Goal: Information Seeking & Learning: Learn about a topic

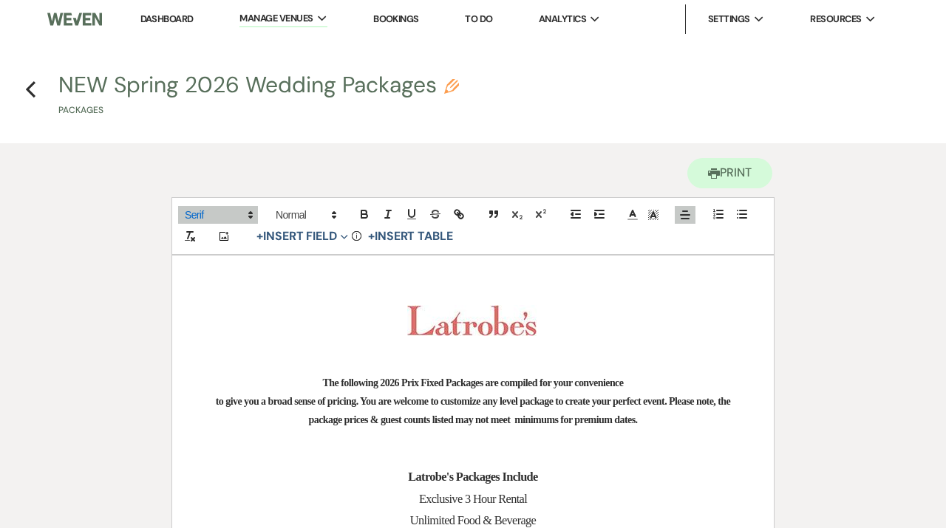
click at [166, 25] on link "Dashboard" at bounding box center [166, 19] width 53 height 13
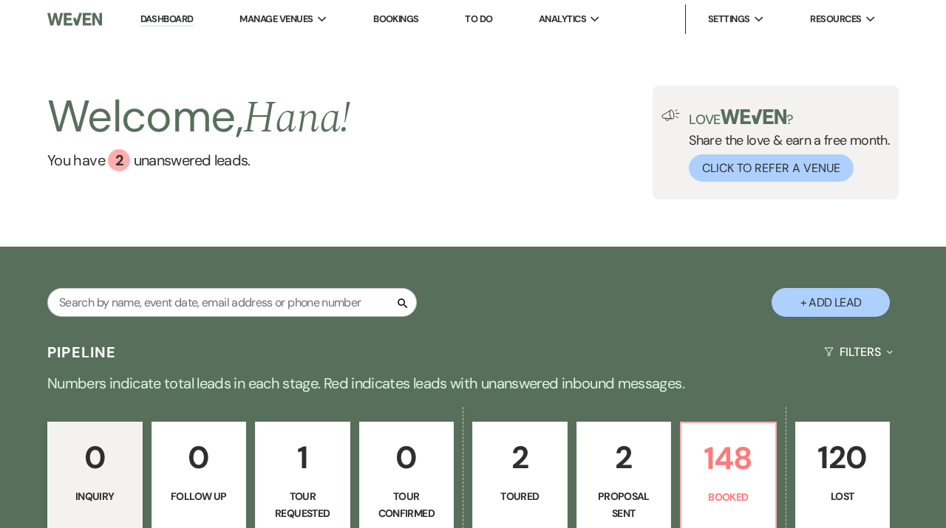
click at [619, 486] on link "2 Proposal Sent" at bounding box center [623, 477] width 95 height 111
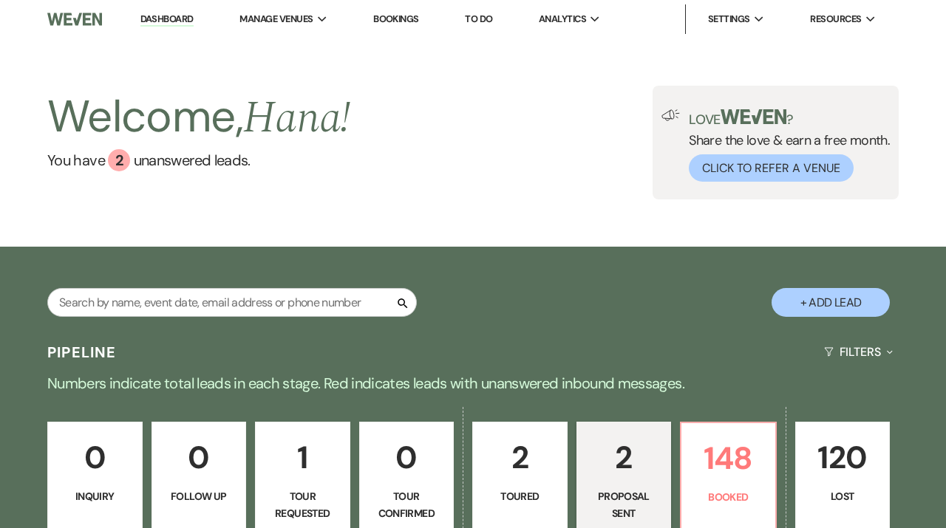
select select "6"
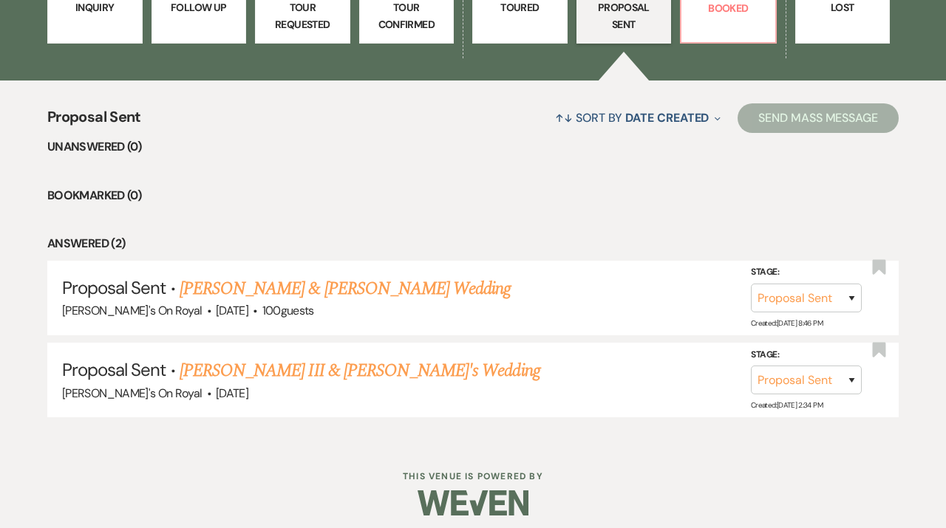
scroll to position [495, 0]
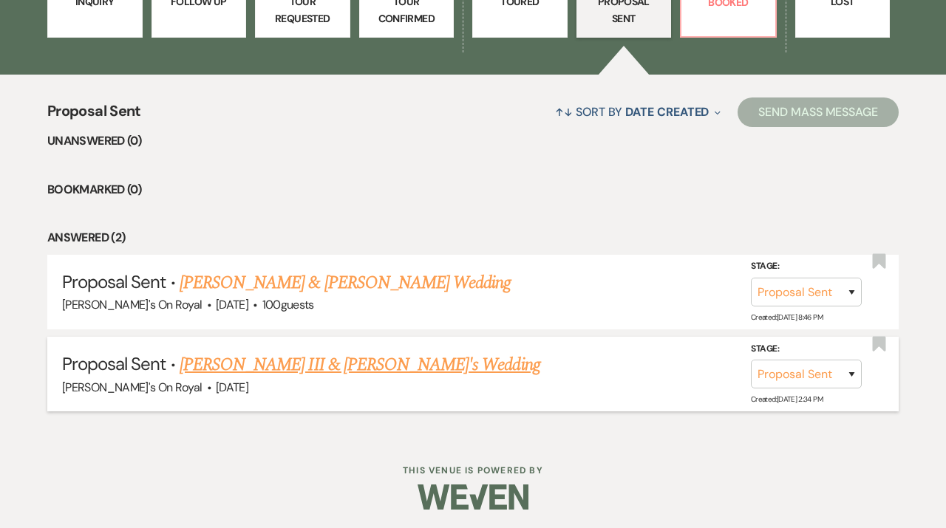
click at [453, 372] on link "[PERSON_NAME] III & [PERSON_NAME]'s Wedding" at bounding box center [360, 365] width 361 height 27
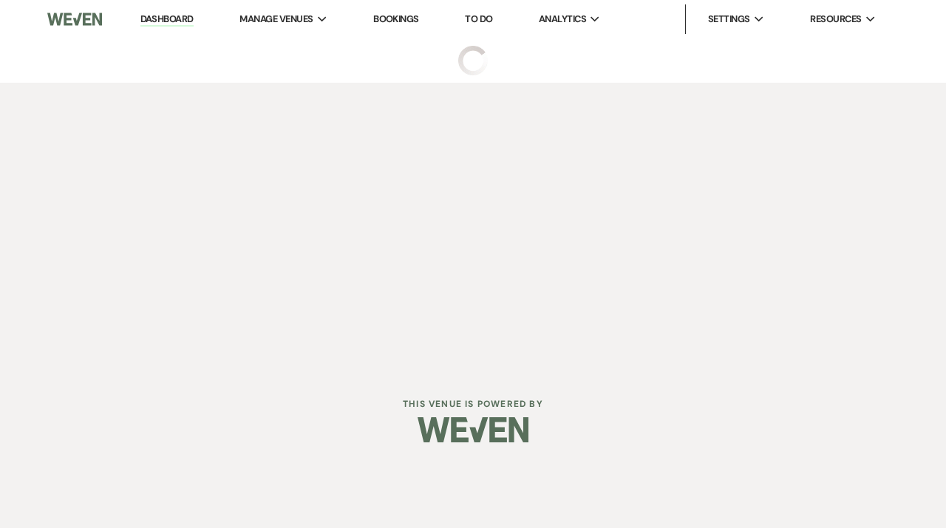
select select "6"
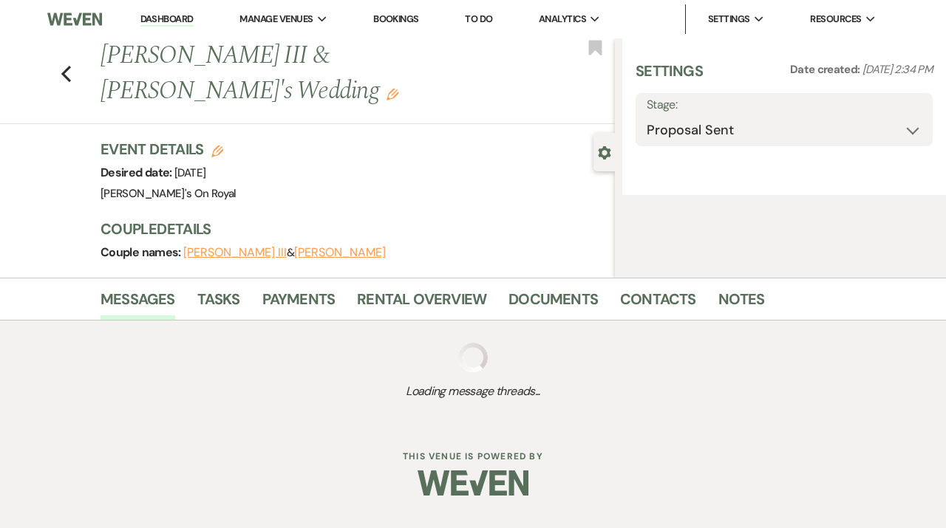
select select "20"
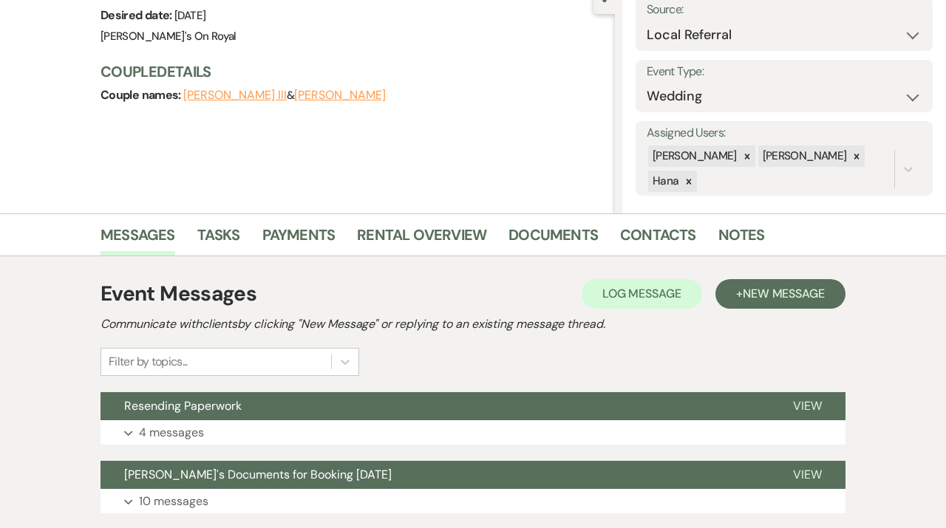
scroll to position [260, 0]
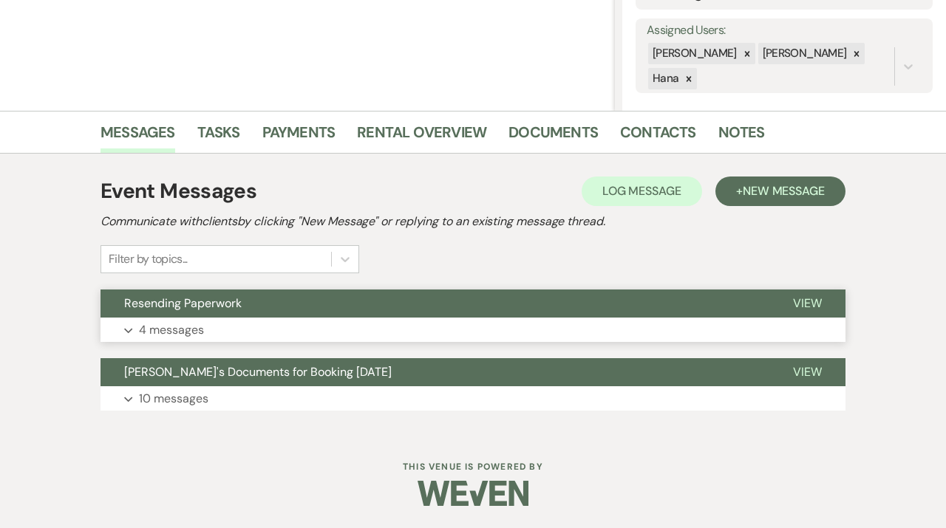
click at [425, 304] on button "Resending Paperwork" at bounding box center [435, 304] width 669 height 28
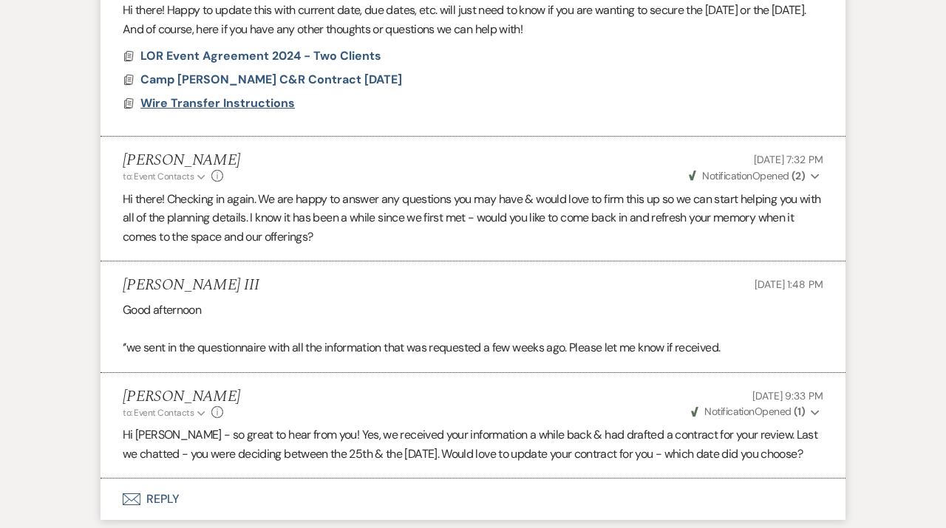
scroll to position [0, 0]
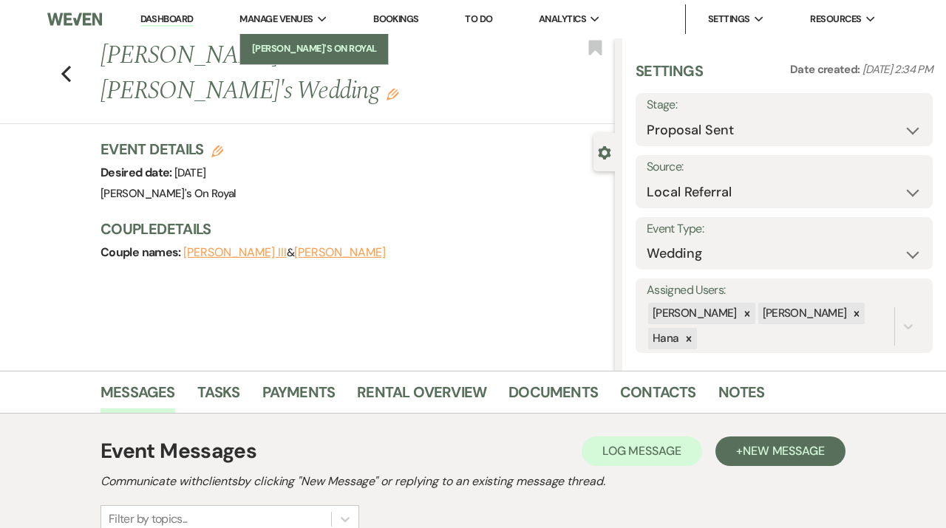
click at [293, 58] on link "[PERSON_NAME]'s On Royal" at bounding box center [314, 49] width 148 height 30
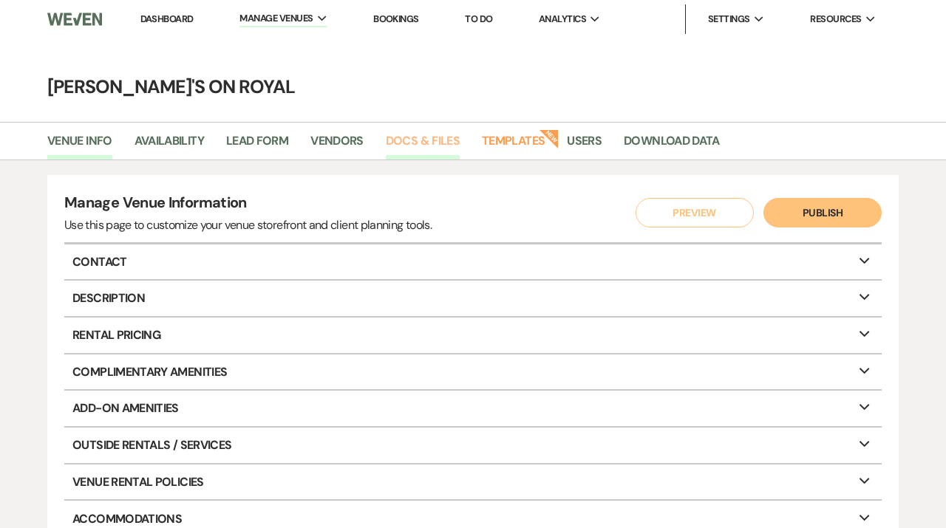
click at [426, 133] on link "Docs & Files" at bounding box center [423, 146] width 74 height 28
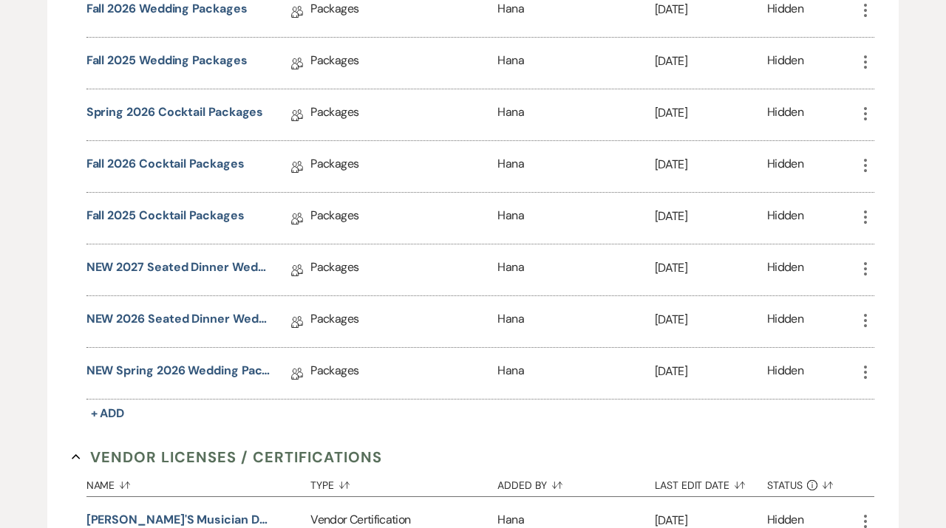
scroll to position [1941, 0]
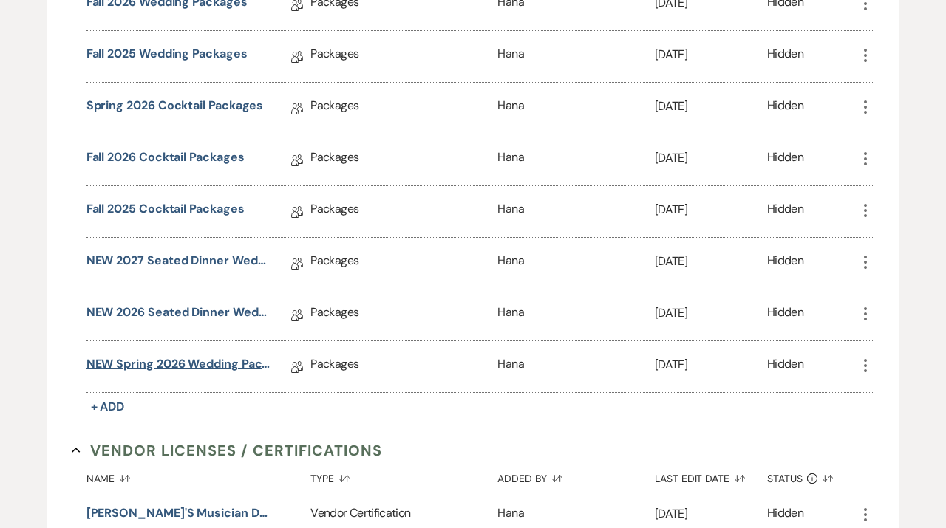
click at [183, 357] on link "NEW Spring 2026 Wedding Packages" at bounding box center [178, 366] width 185 height 23
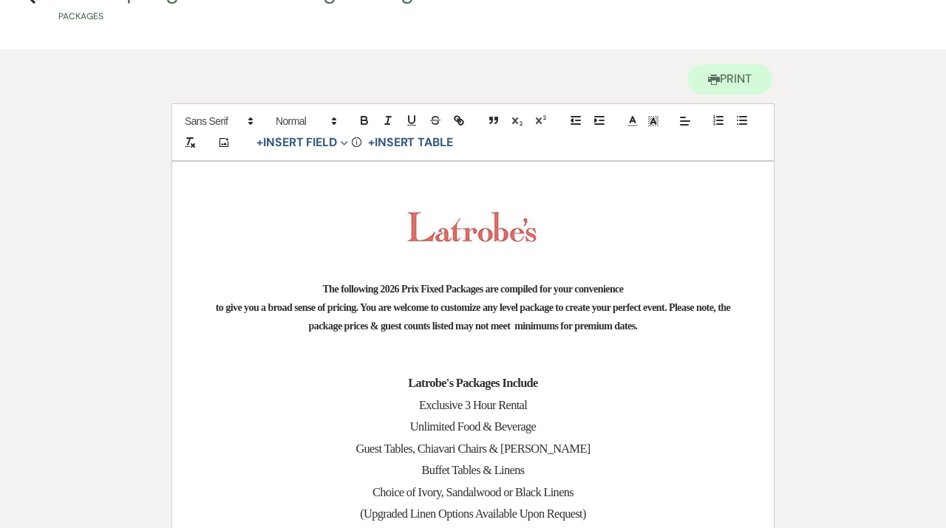
scroll to position [242, 0]
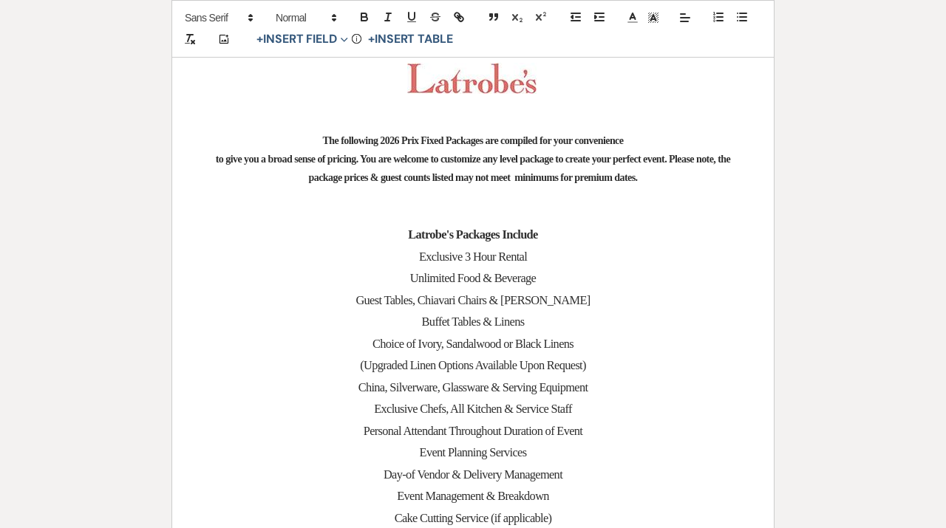
click at [469, 167] on h4 "to give you a broad sense of pricing. You are welcome to customize any level pa…" at bounding box center [473, 168] width 531 height 37
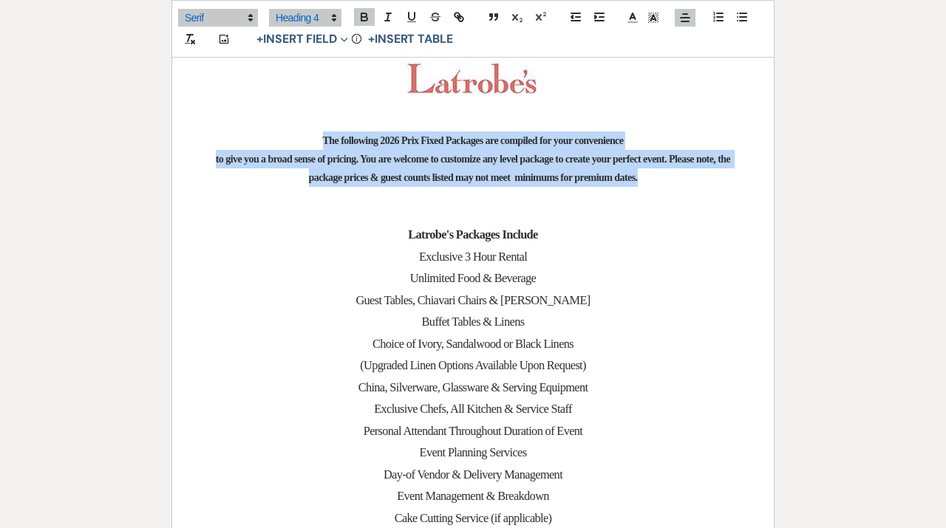
drag, startPoint x: 734, startPoint y: 175, endPoint x: 241, endPoint y: 142, distance: 494.0
copy div "The following 2026 Prix Fixed Packages are compiled for your convenience to giv…"
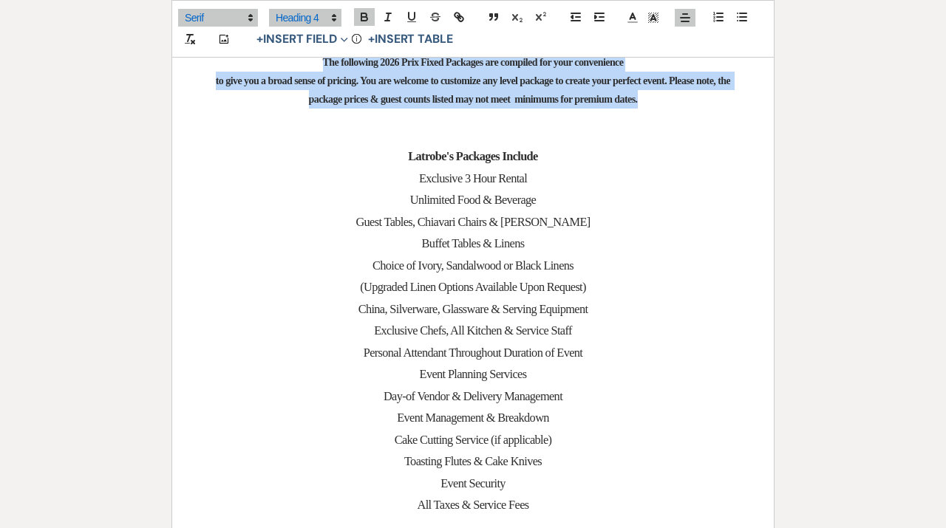
scroll to position [344, 0]
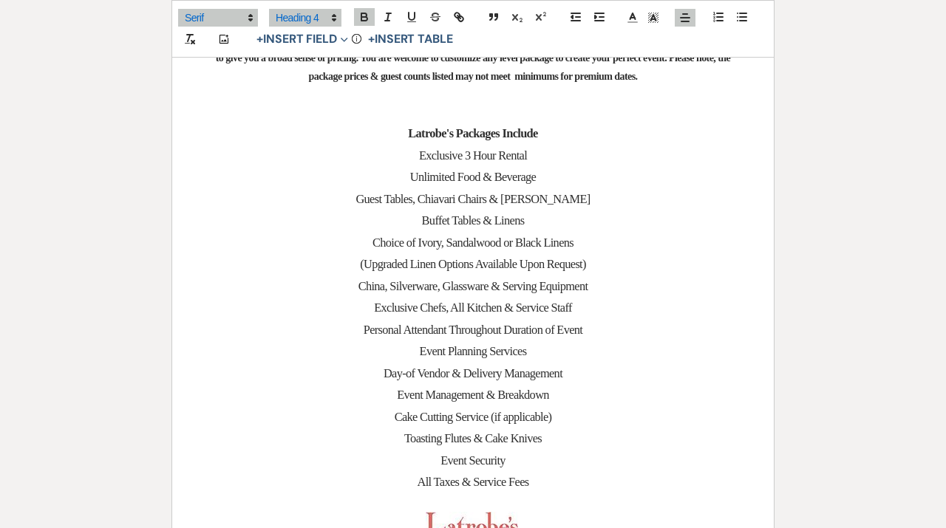
click at [555, 283] on span "China, Silverware, Glassware & Serving Equipment" at bounding box center [473, 286] width 230 height 14
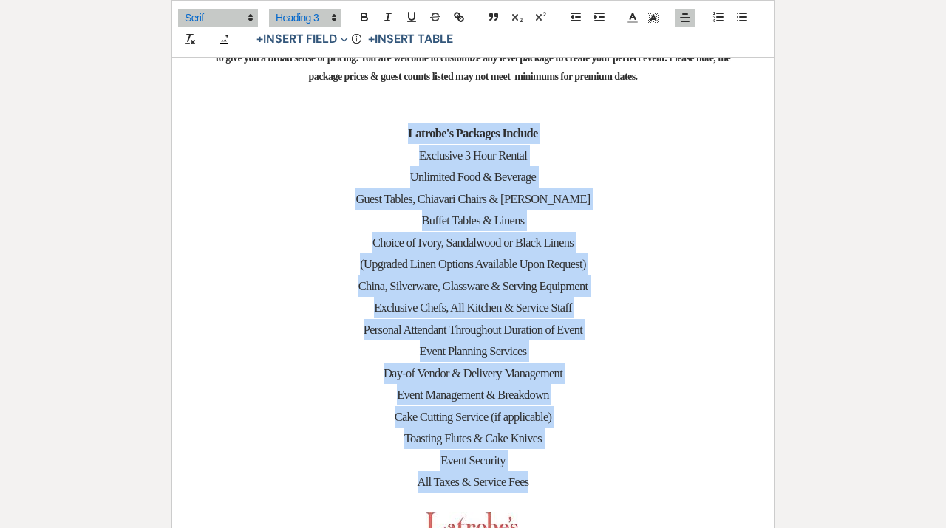
drag, startPoint x: 534, startPoint y: 483, endPoint x: 396, endPoint y: 140, distance: 370.4
copy div "Latrobe's Packages Include Exclusive 3 Hour Rental Unlimited Food & Beverage Gu…"
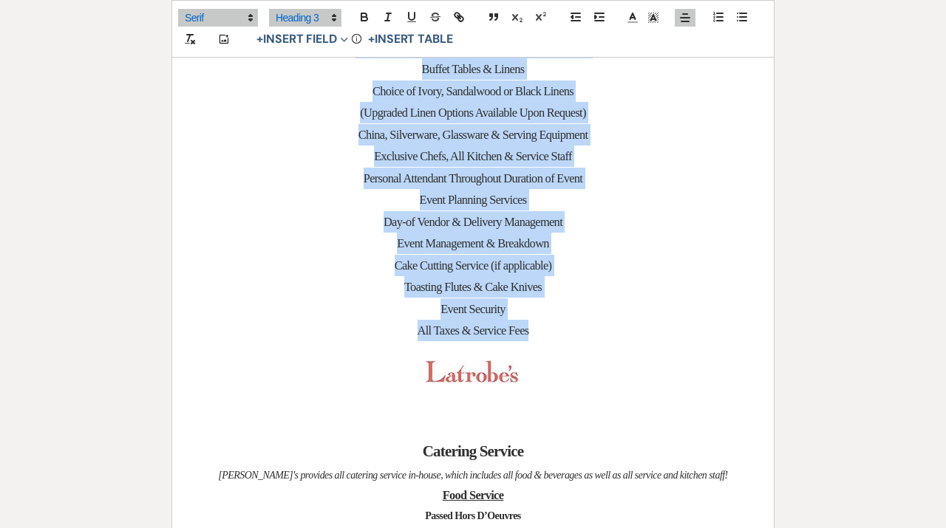
scroll to position [500, 0]
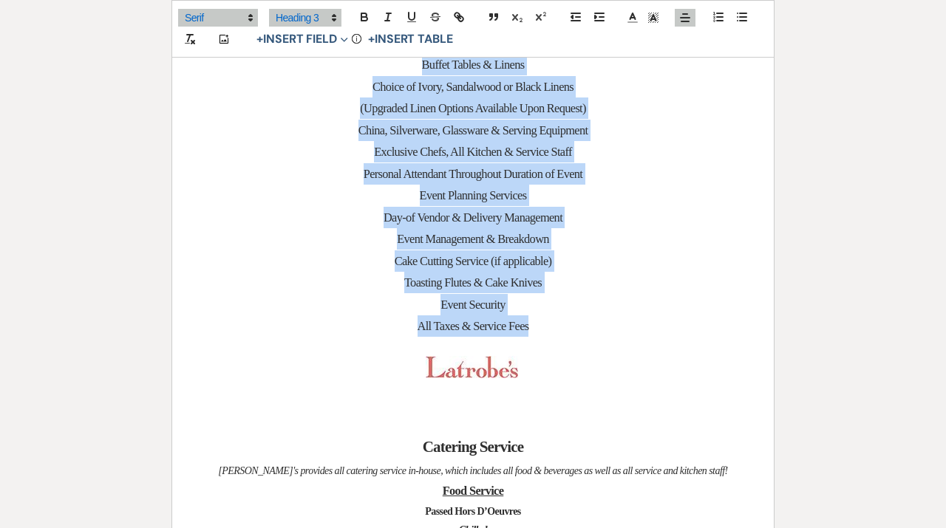
click at [629, 290] on h3 "Toasting Flutes & Cake Knives" at bounding box center [473, 282] width 531 height 21
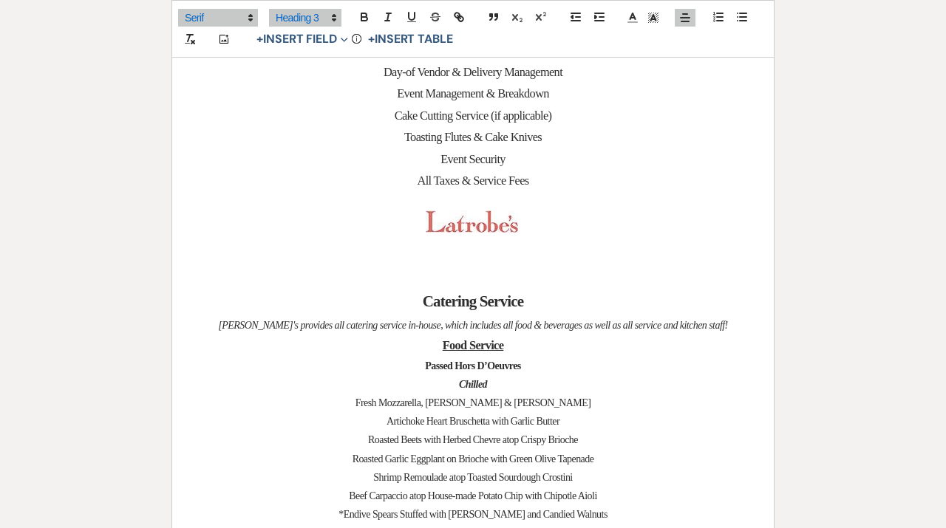
scroll to position [652, 0]
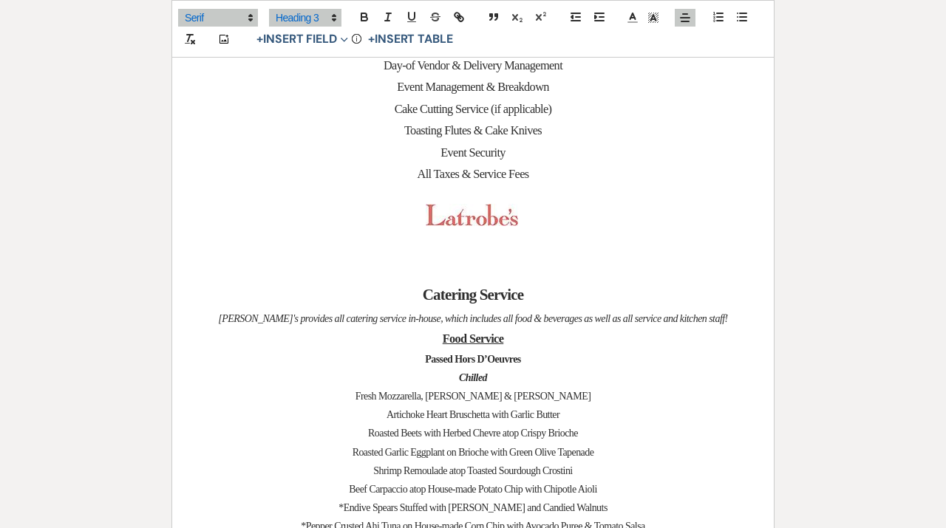
click at [508, 324] on em "[PERSON_NAME]'s provides all catering service in-house, which includes all food…" at bounding box center [472, 318] width 509 height 11
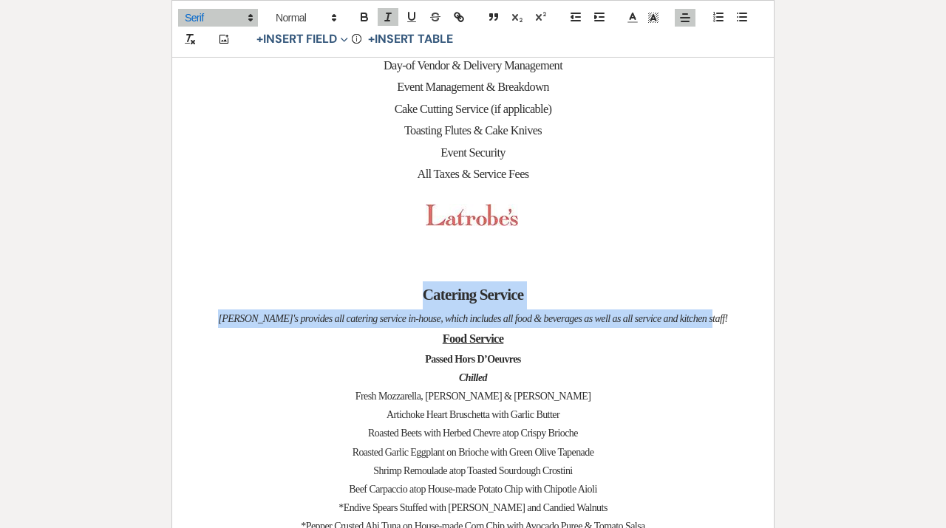
drag, startPoint x: 740, startPoint y: 327, endPoint x: 378, endPoint y: 304, distance: 363.6
copy div "Catering Service Latrobe's provides all catering service in-house, which includ…"
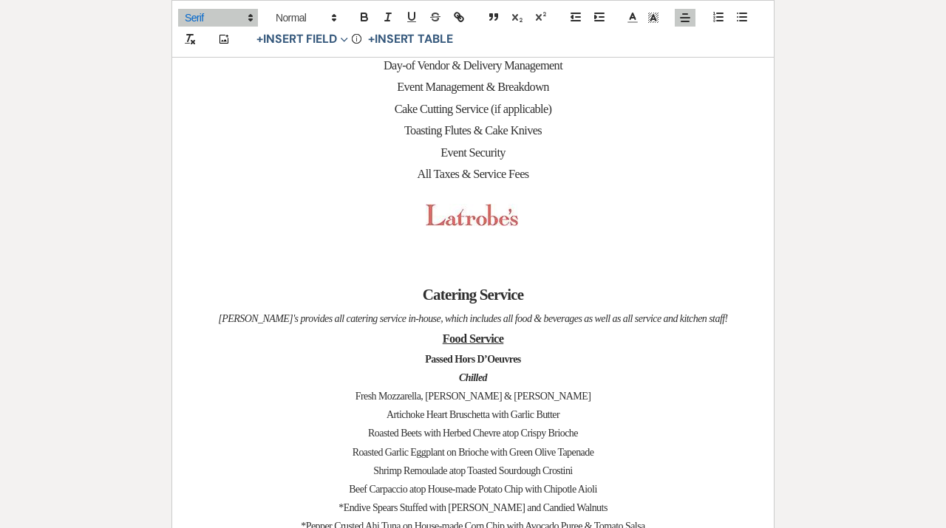
click at [615, 348] on h3 "Food Service" at bounding box center [473, 338] width 531 height 21
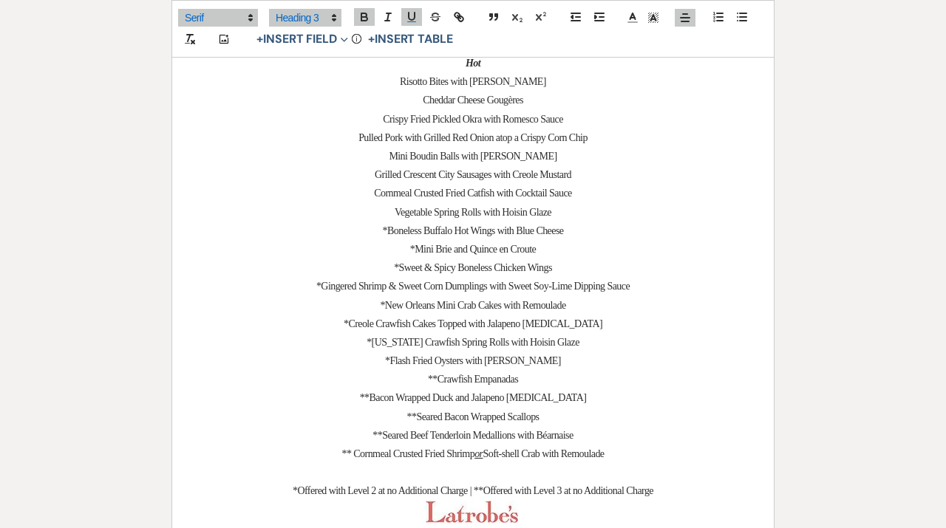
scroll to position [1210, 0]
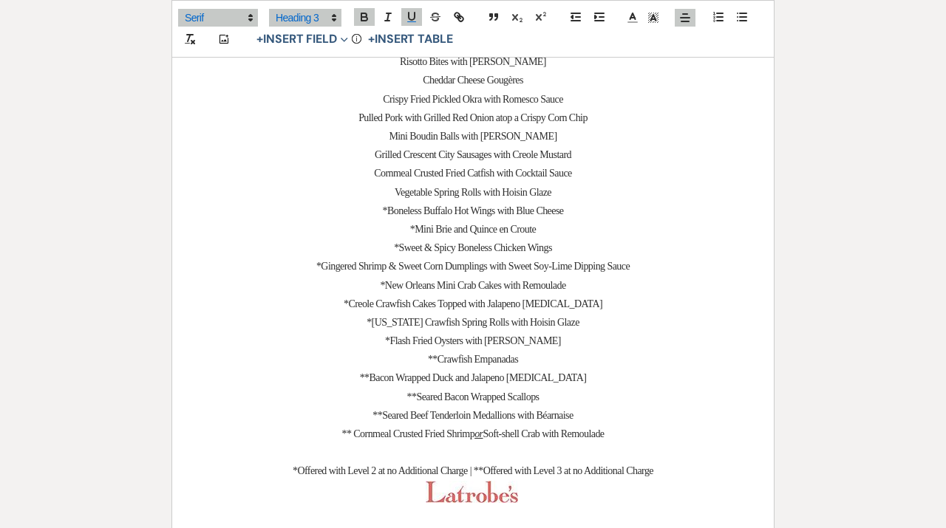
drag, startPoint x: 638, startPoint y: 442, endPoint x: 362, endPoint y: 140, distance: 409.1
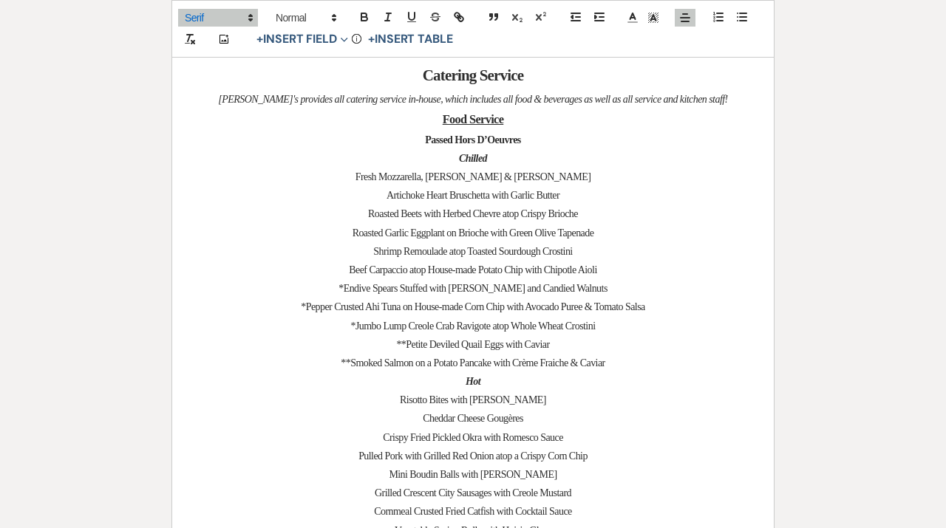
scroll to position [845, 0]
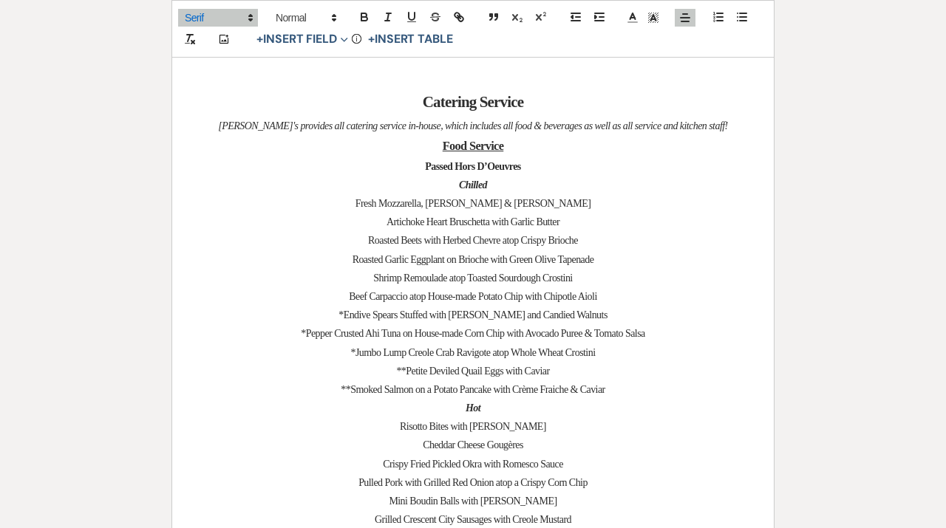
click at [469, 185] on em "Chilled" at bounding box center [473, 185] width 28 height 11
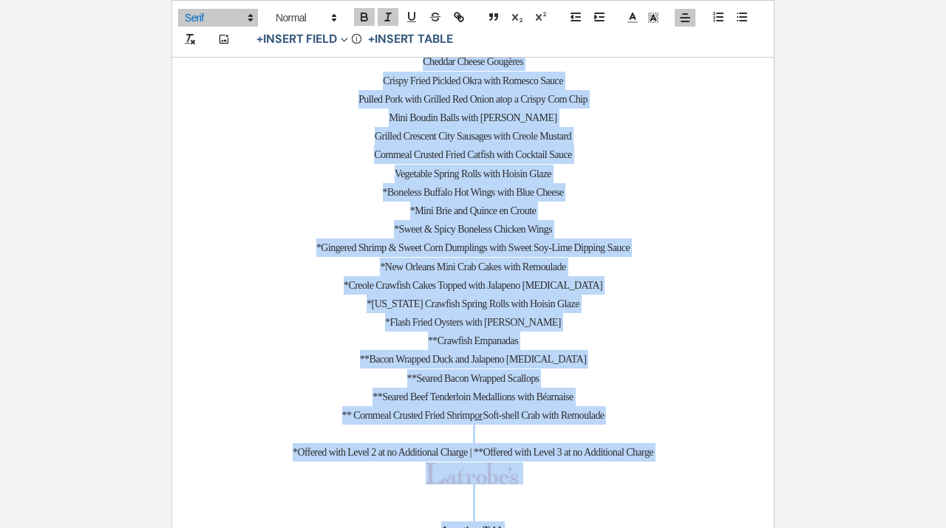
scroll to position [1250, 0]
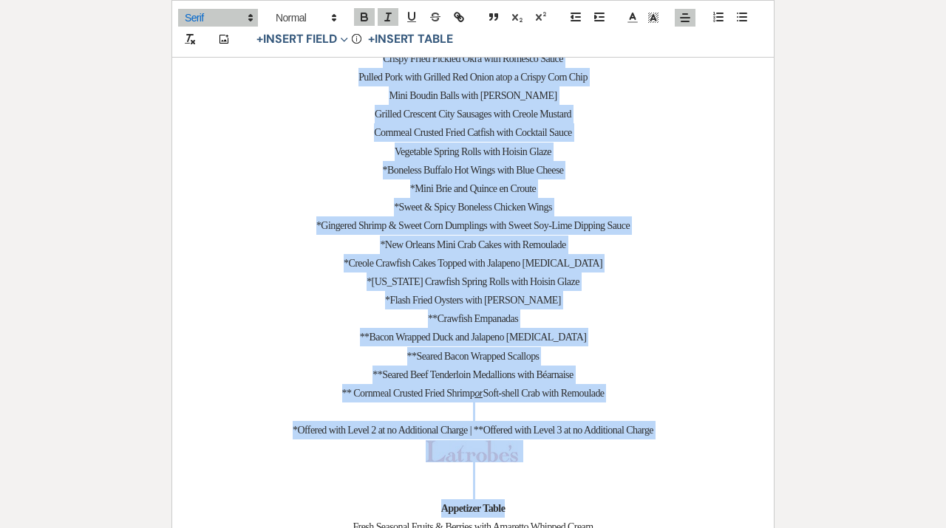
drag, startPoint x: 418, startPoint y: 168, endPoint x: 641, endPoint y: 402, distance: 323.5
copy div "Loremi Dolo S’Ametcon Adipisc Elits Doeiusmodt, Incid & Utlabo Etdolorema Aliqu…"
click at [600, 249] on p "*New Orleans Mini Crab Cakes with Remoulade" at bounding box center [473, 245] width 531 height 18
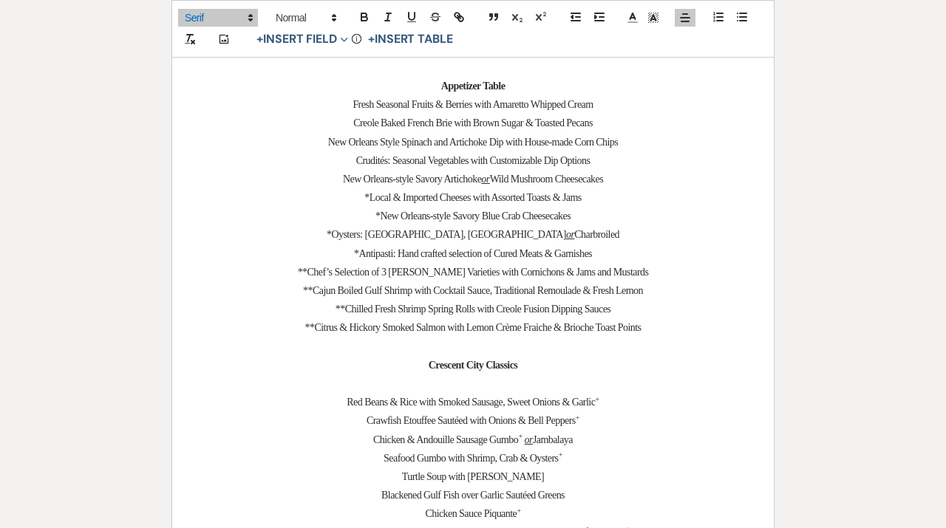
scroll to position [1675, 0]
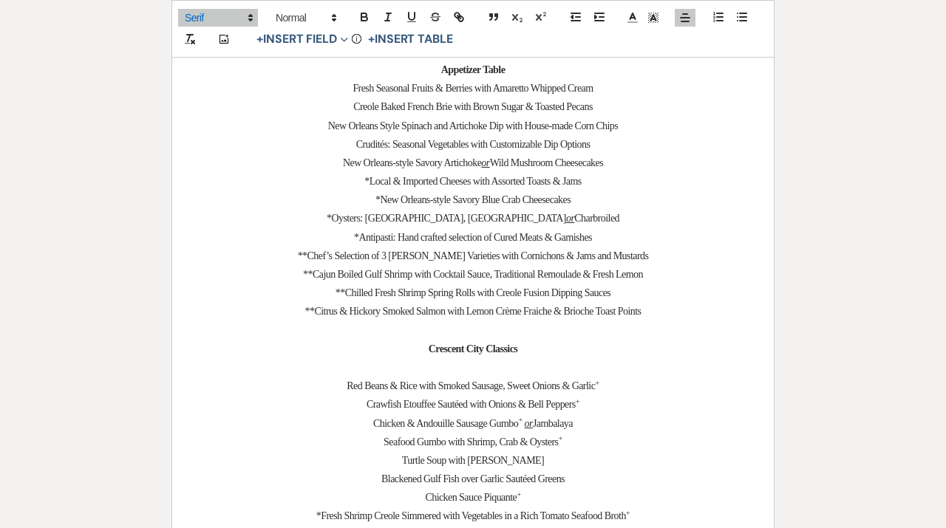
click at [495, 279] on span "**Cajun Boiled Gulf Shrimp with Cocktail Sauce, Traditional Remoulade & Fresh L…" at bounding box center [473, 274] width 340 height 11
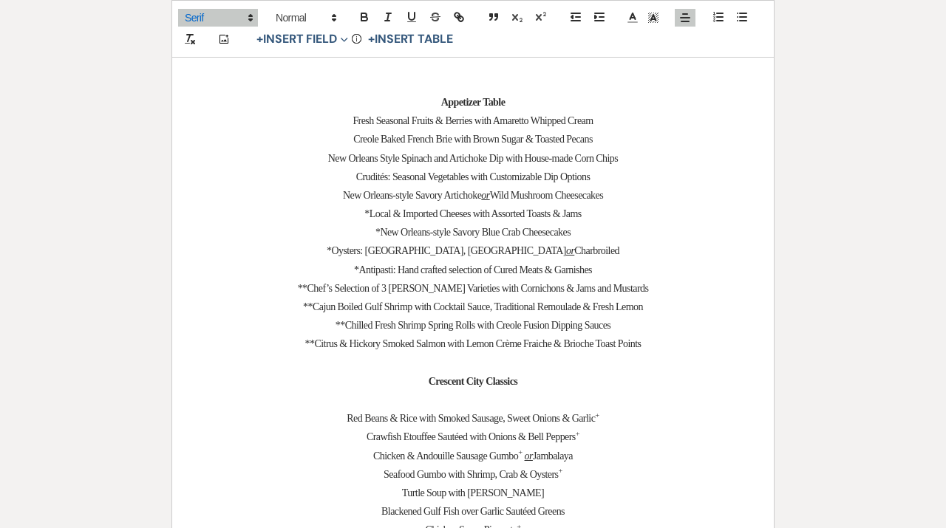
scroll to position [1638, 0]
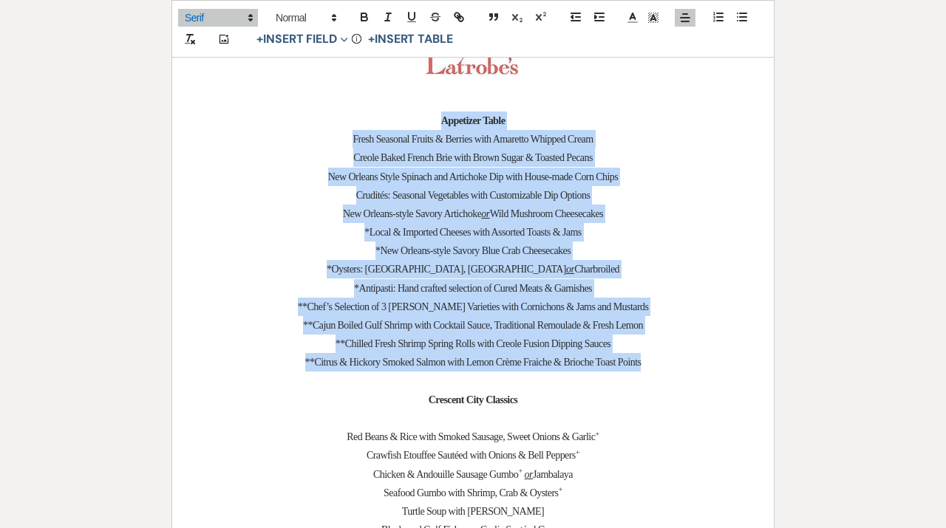
drag, startPoint x: 661, startPoint y: 364, endPoint x: 394, endPoint y: 121, distance: 361.0
copy div "Appetizer Table Fresh Seasonal Fruits & Berries with Amaretto Whipped Cream Cre…"
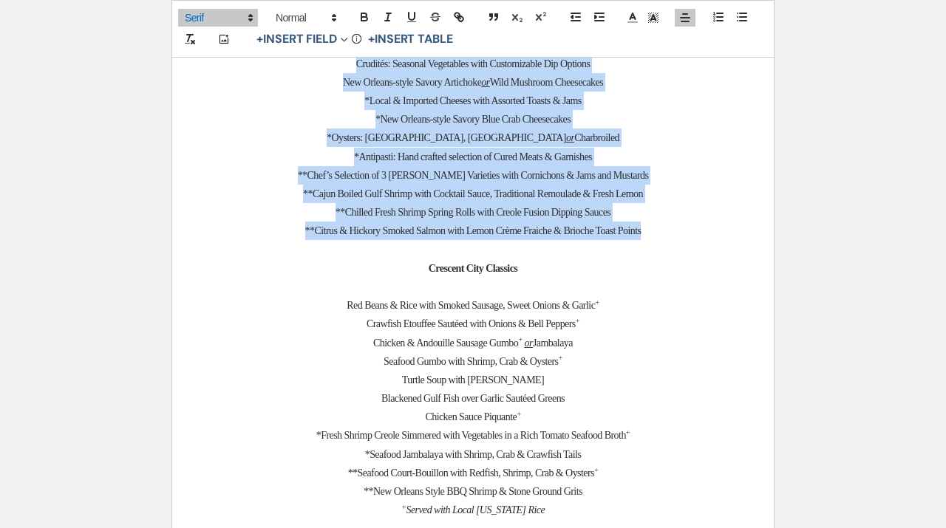
scroll to position [1819, 0]
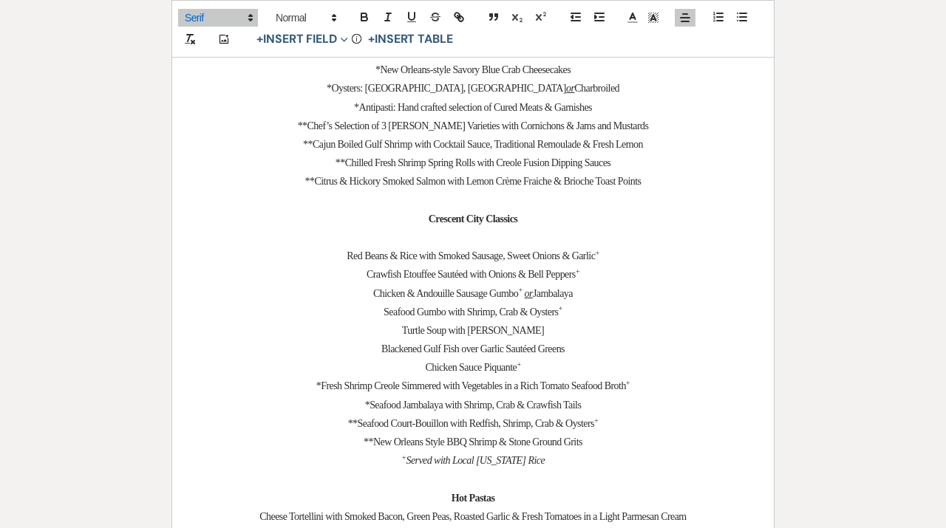
click at [544, 271] on p "Crawfish Etouffee Sautéed with Onions & Bell Peppers +" at bounding box center [473, 274] width 531 height 18
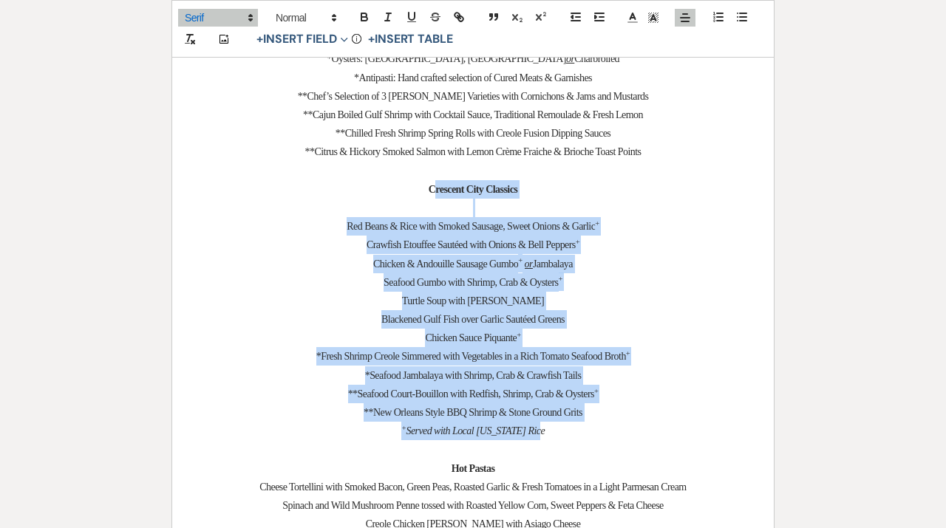
drag, startPoint x: 550, startPoint y: 432, endPoint x: 426, endPoint y: 192, distance: 269.4
drag, startPoint x: 551, startPoint y: 440, endPoint x: 394, endPoint y: 185, distance: 299.6
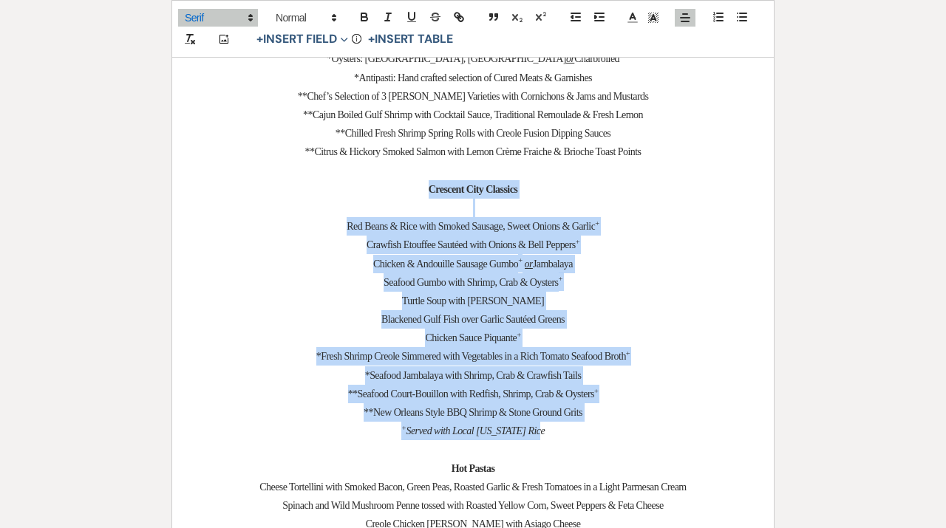
copy div "Crescent City Classics Red Beans & Rice with Smoked Sausage, Sweet Onions & Gar…"
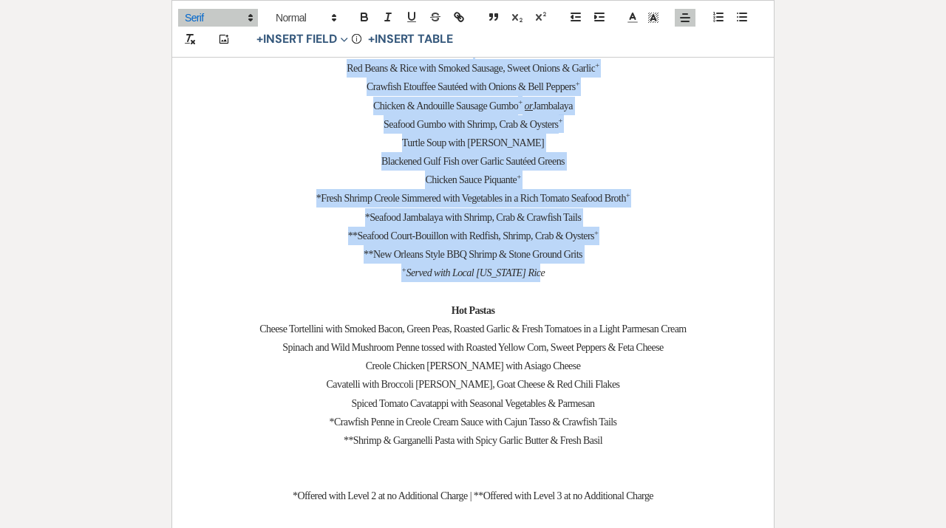
scroll to position [2035, 0]
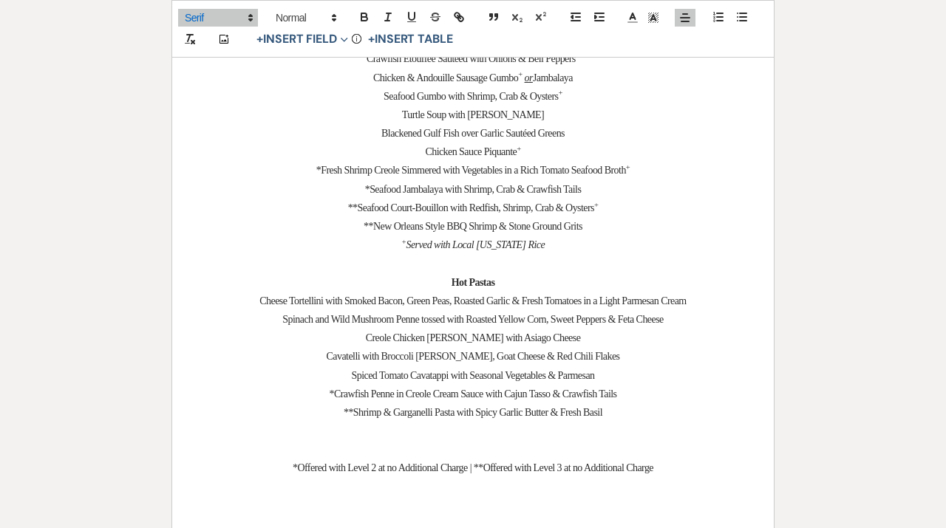
click at [537, 357] on span "Cavatelli with Broccoli [PERSON_NAME], Goat Cheese & Red Chili Flakes" at bounding box center [473, 356] width 293 height 11
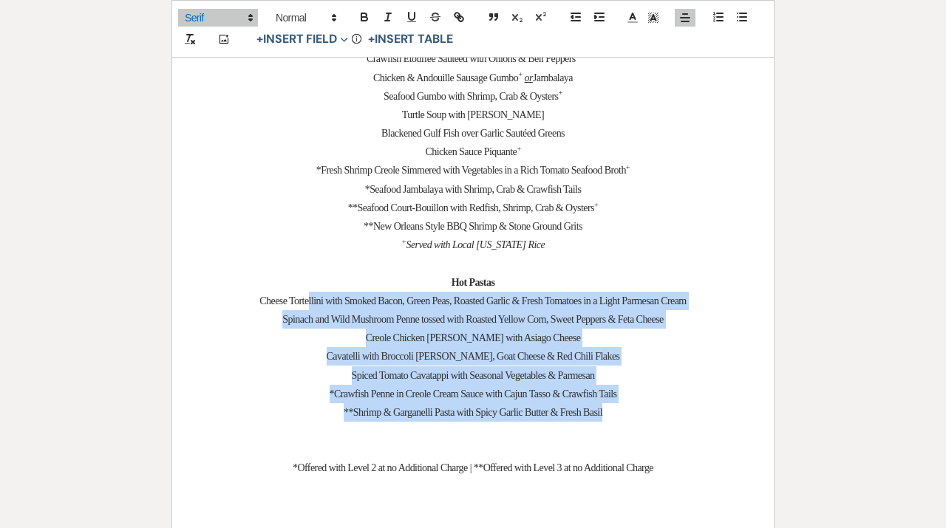
drag, startPoint x: 624, startPoint y: 412, endPoint x: 295, endPoint y: 313, distance: 343.4
click at [295, 313] on div "﻿ ﻿ The following 2026 Prix Fixed Packages are compiled for your convenience to…" at bounding box center [473, 463] width 602 height 4487
click at [387, 347] on p "Creole Chicken [PERSON_NAME] with Asiago Cheese" at bounding box center [473, 338] width 531 height 18
drag, startPoint x: 633, startPoint y: 415, endPoint x: 227, endPoint y: 288, distance: 425.2
click at [227, 288] on div "﻿ ﻿ The following 2026 Prix Fixed Packages are compiled for your convenience to…" at bounding box center [473, 463] width 602 height 4487
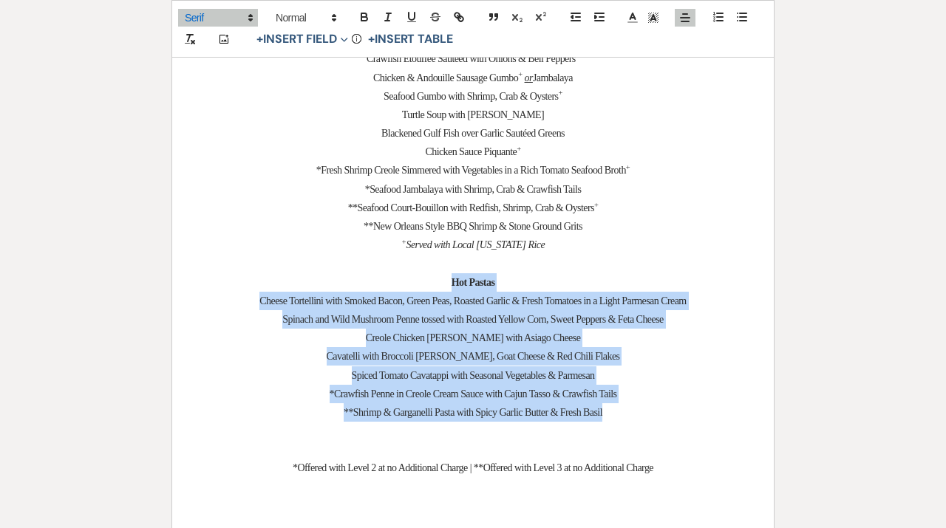
copy div "Hot Pastas Cheese Tortellini with Smoked Bacon, Green Peas, Roasted Garlic & Fr…"
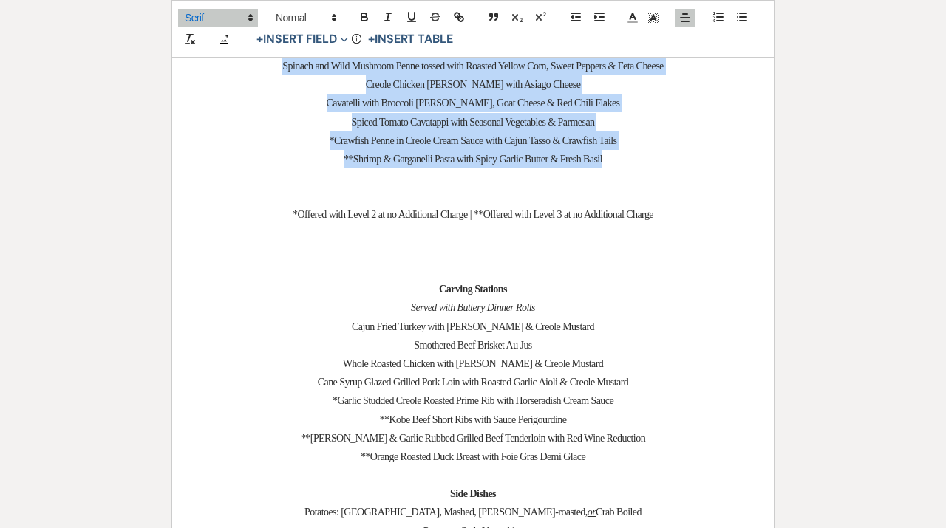
scroll to position [2286, 0]
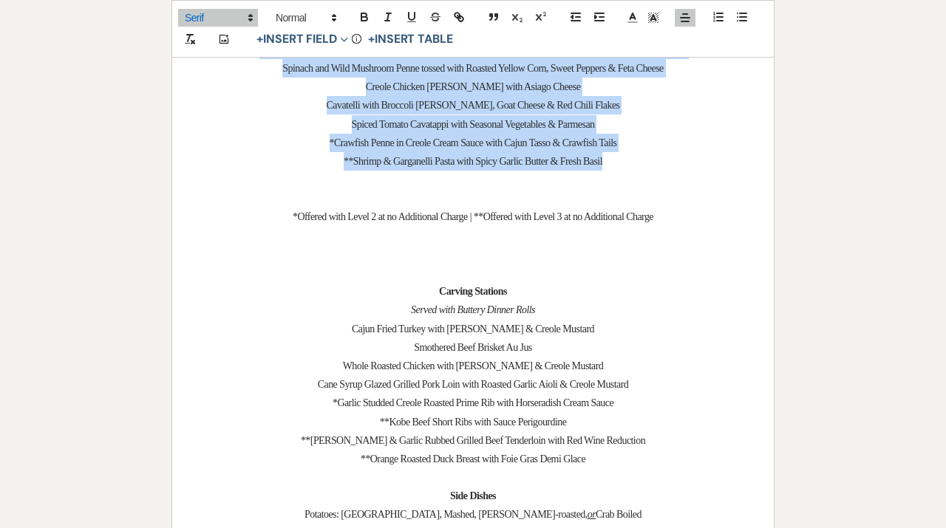
click at [503, 310] on em "Served with Buttery Dinner Rolls" at bounding box center [473, 309] width 124 height 11
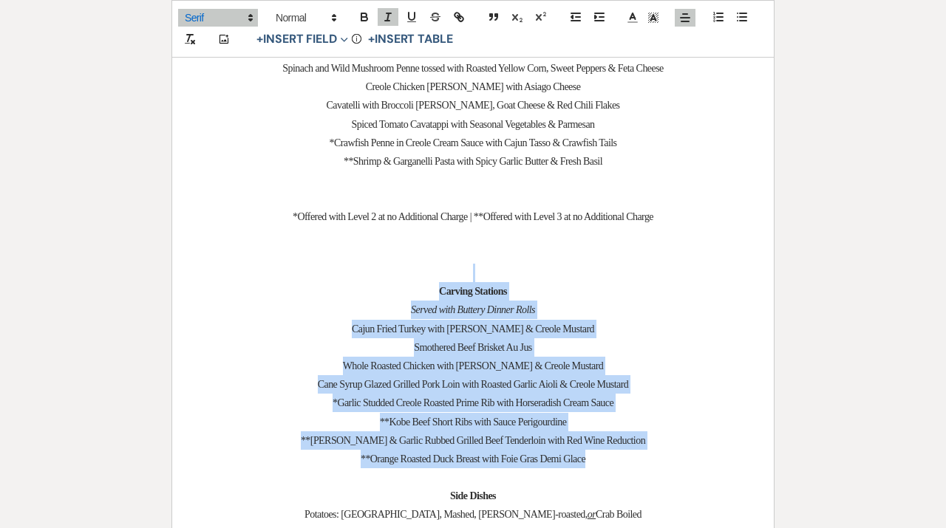
drag, startPoint x: 609, startPoint y: 460, endPoint x: 402, endPoint y: 275, distance: 277.9
click at [403, 275] on div "﻿ ﻿ The following 2026 Prix Fixed Packages are compiled for your convenience to…" at bounding box center [473, 212] width 602 height 4487
copy div "Carving Stations Served with Buttery Dinner Rolls Cajun Fried Turkey with [PERS…"
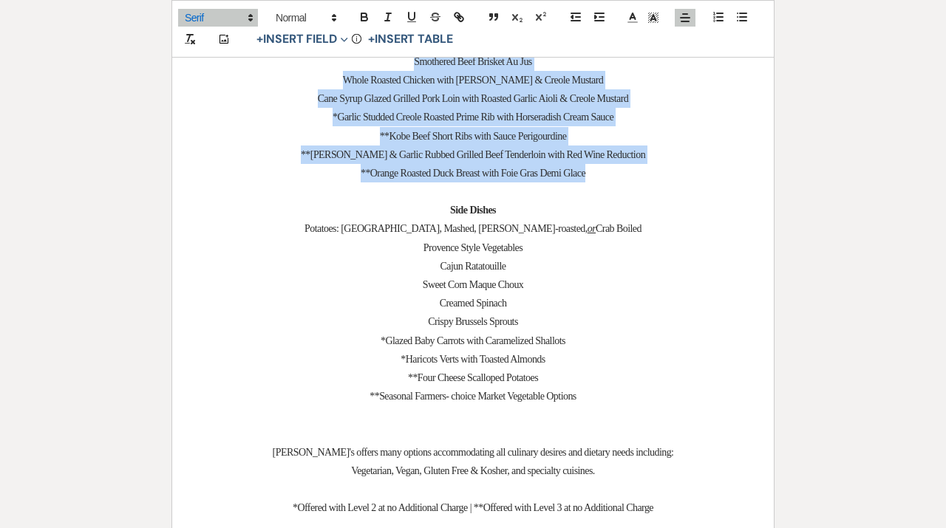
scroll to position [2575, 0]
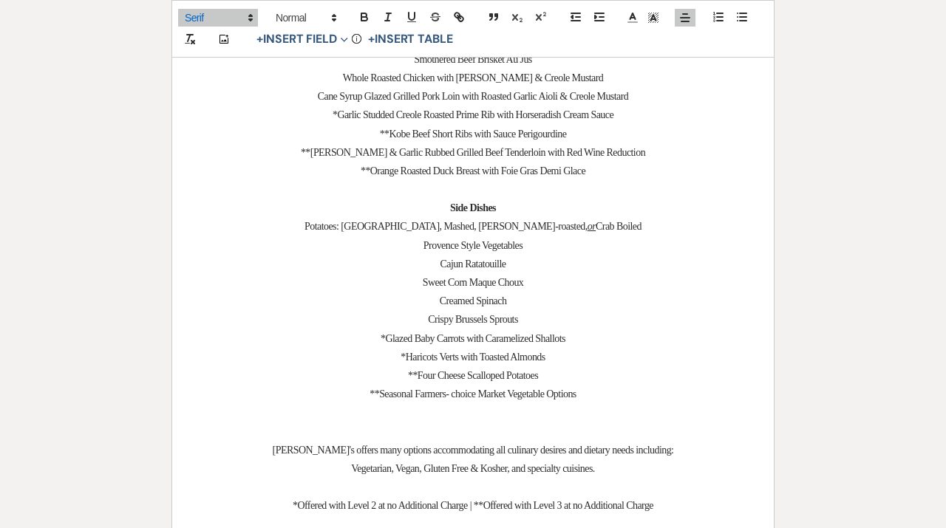
click at [477, 344] on span "*Glazed Baby Carrots with Caramelized Shallots" at bounding box center [473, 338] width 185 height 11
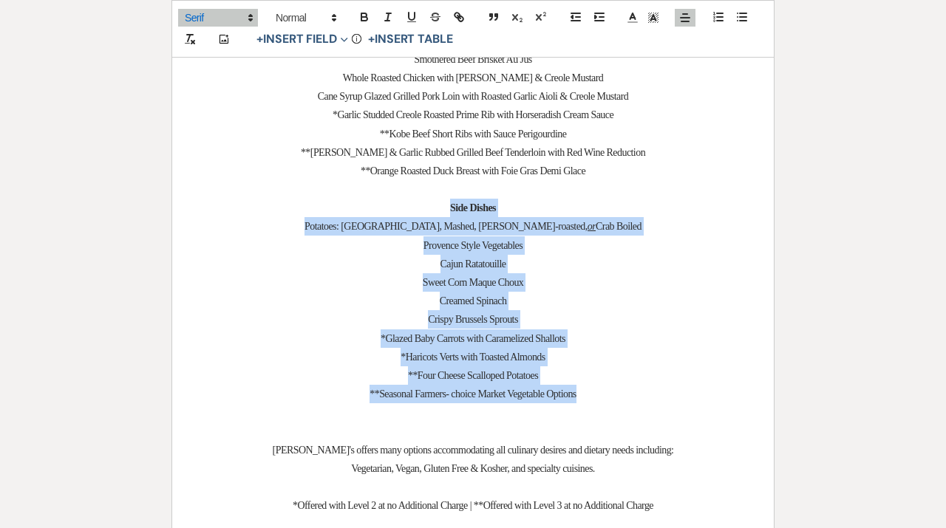
drag, startPoint x: 596, startPoint y: 400, endPoint x: 441, endPoint y: 211, distance: 243.7
copy div "Side Dishes Potatoes: [GEOGRAPHIC_DATA], Mashed, [PERSON_NAME]-roasted, or Crab…"
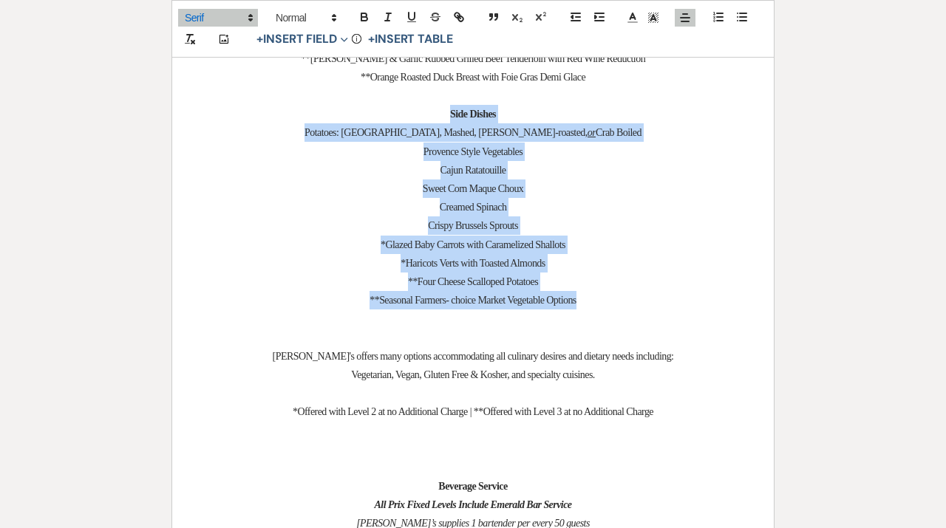
scroll to position [2675, 0]
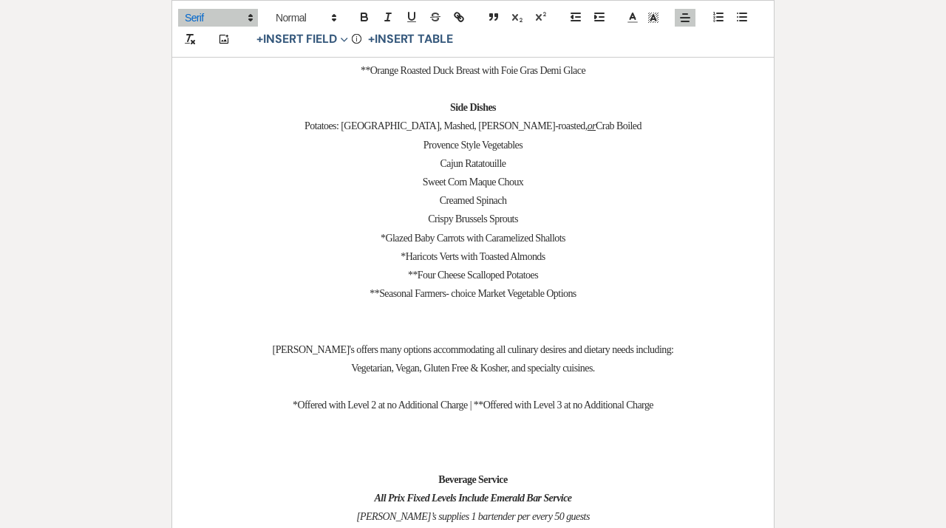
click at [628, 347] on p "[PERSON_NAME]'s offers many options accommodating all culinary desires and diet…" at bounding box center [473, 350] width 531 height 18
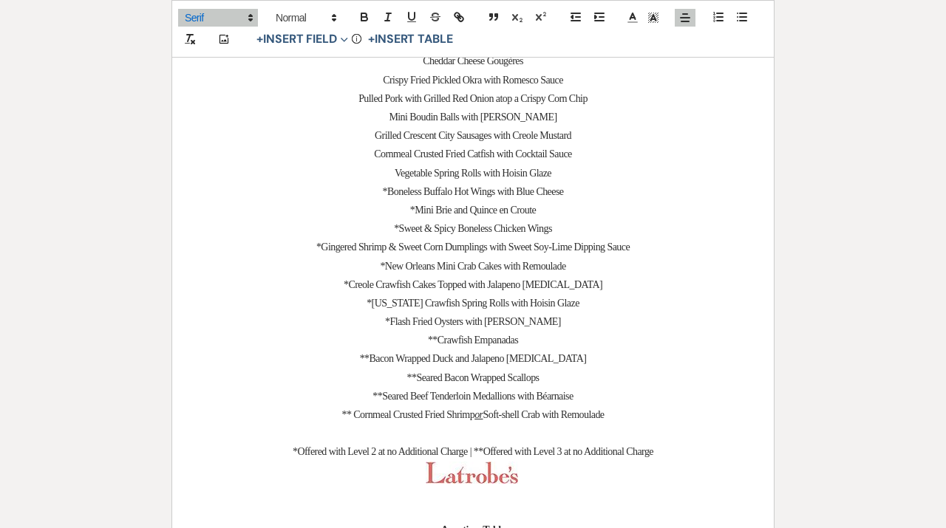
scroll to position [1134, 0]
